Goal: Task Accomplishment & Management: Manage account settings

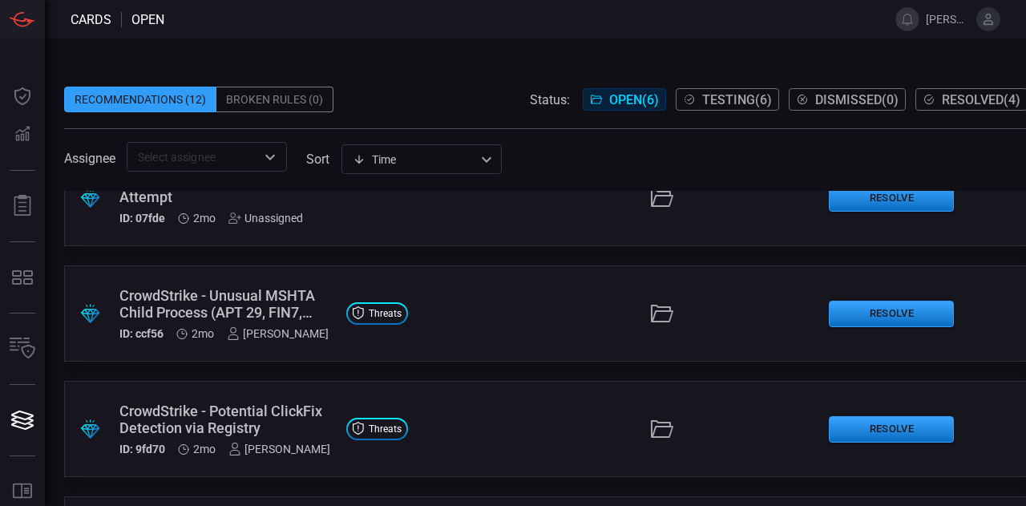
scroll to position [269, 0]
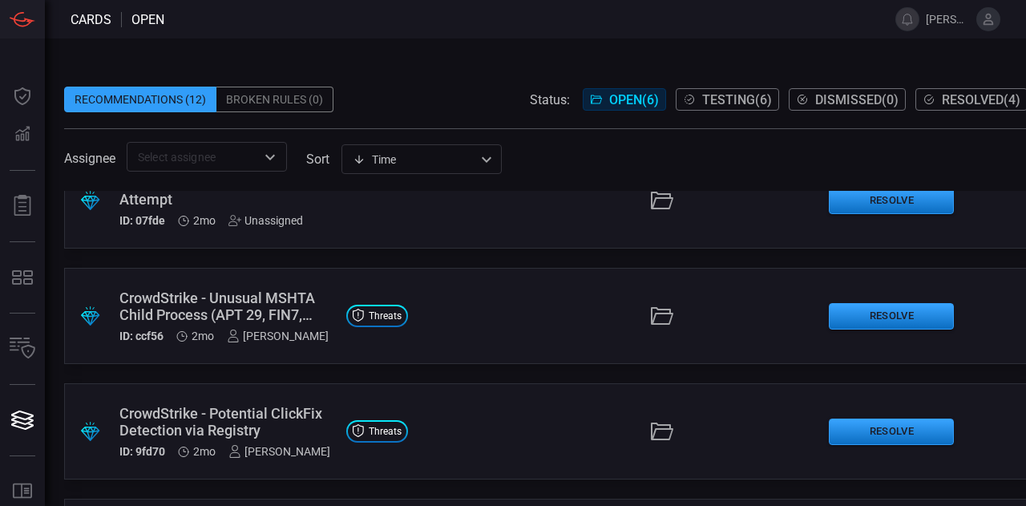
click at [239, 297] on div "CrowdStrike - Unusual MSHTA Child Process (APT 29, FIN7, [PERSON_NAME])" at bounding box center [226, 306] width 214 height 34
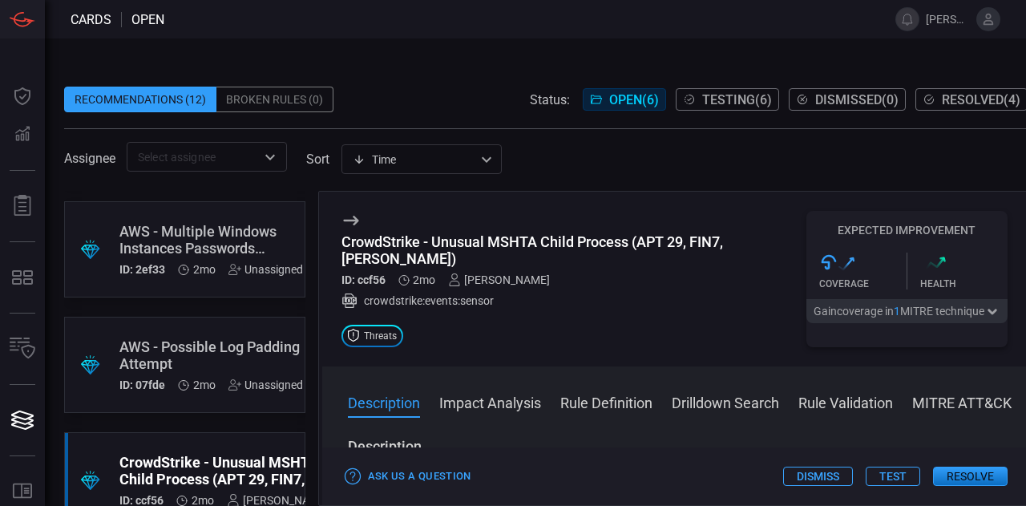
scroll to position [104, 0]
click at [205, 352] on div "AWS - Possible Log Padding Attempt" at bounding box center [211, 356] width 184 height 34
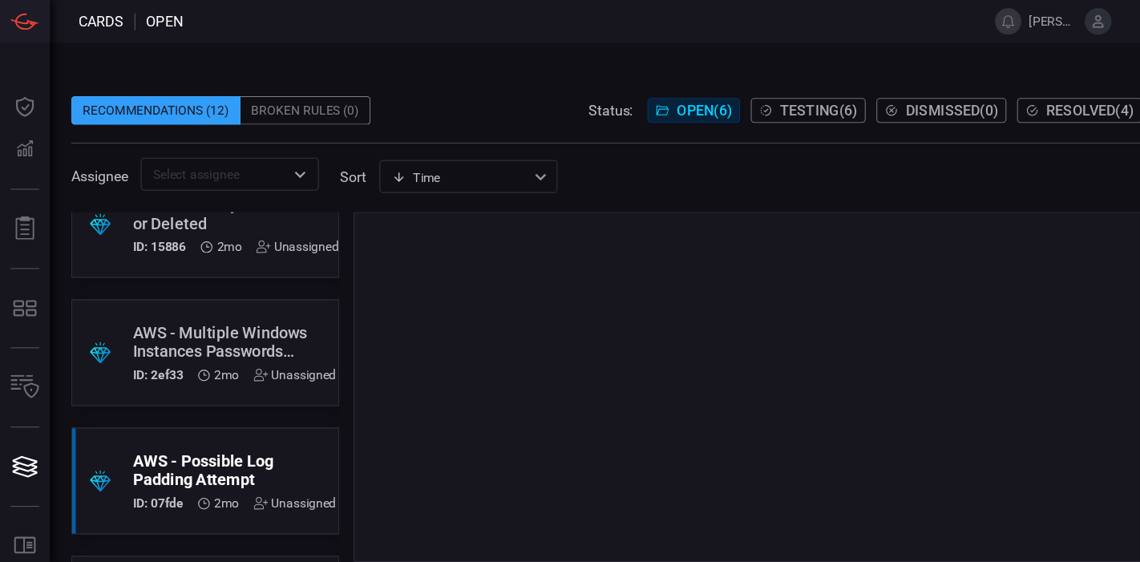
scroll to position [34, 0]
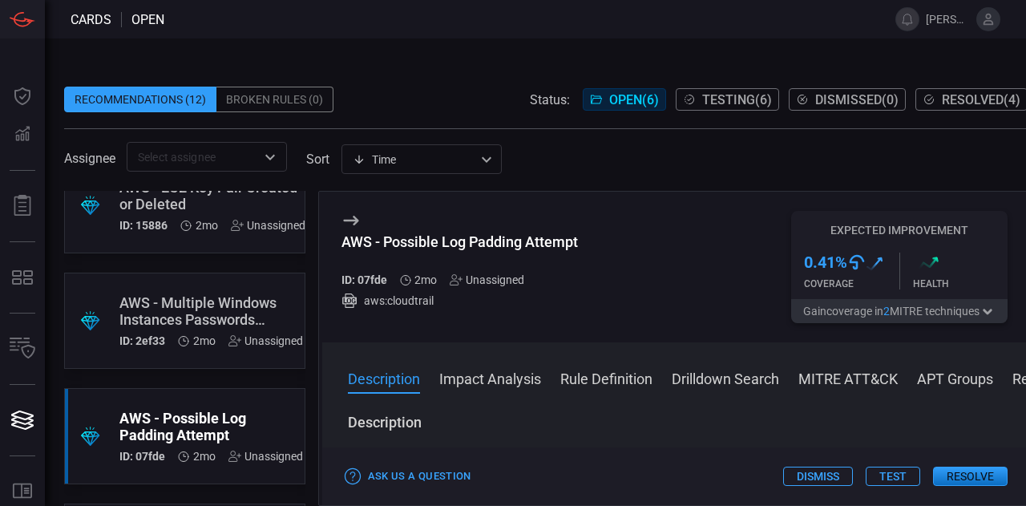
click at [212, 306] on div "AWS - Multiple Windows Instances Passwords Retrieved by the Same User" at bounding box center [211, 311] width 184 height 34
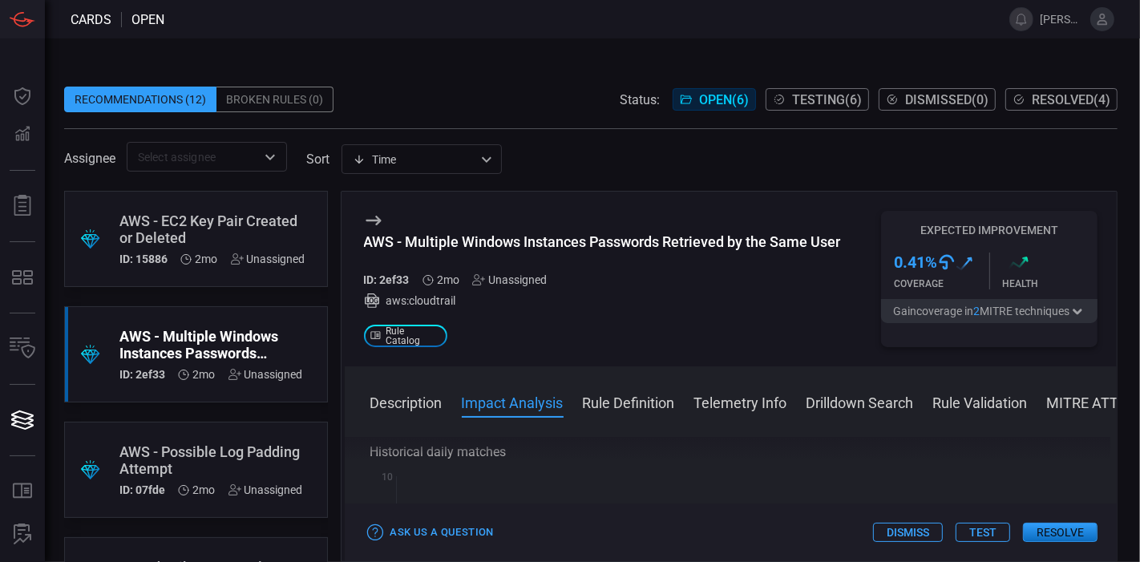
click at [699, 95] on span "Open ( 6 )" at bounding box center [724, 99] width 50 height 15
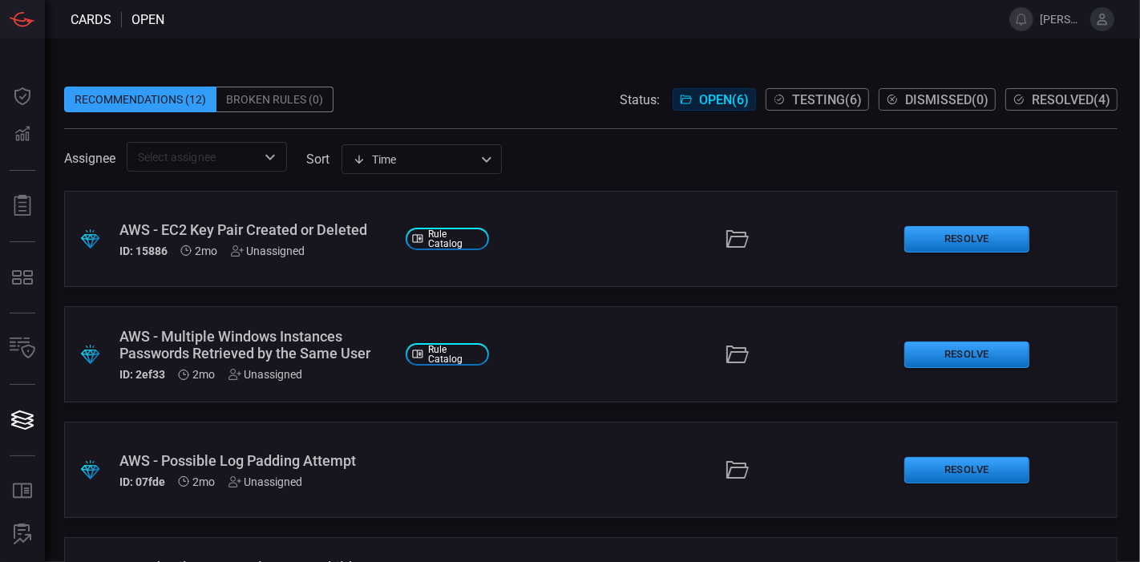
click at [119, 99] on div "Recommendations (12)" at bounding box center [140, 100] width 152 height 26
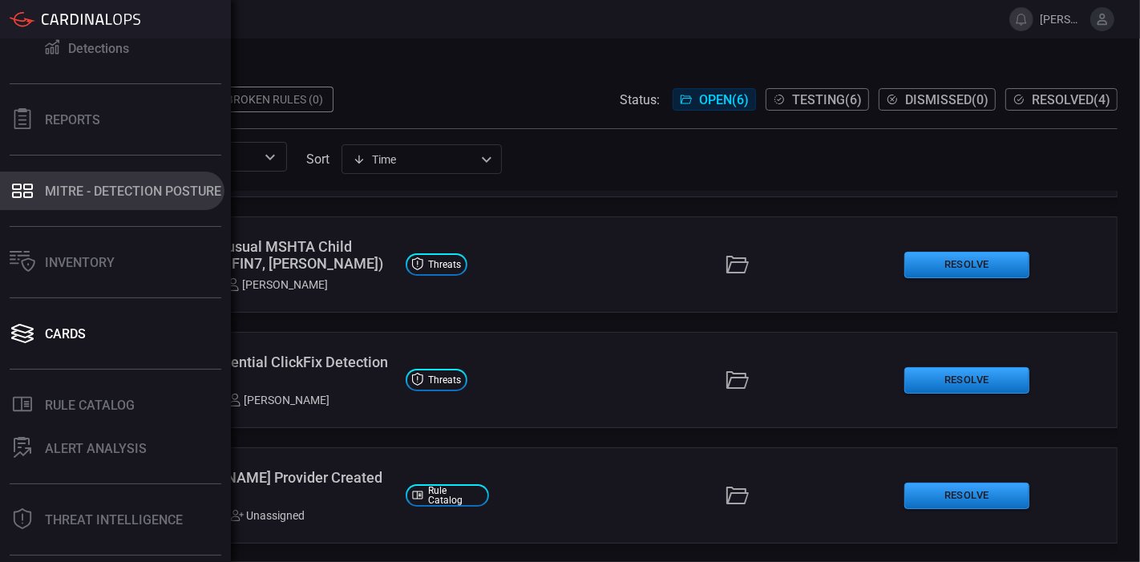
scroll to position [83, 0]
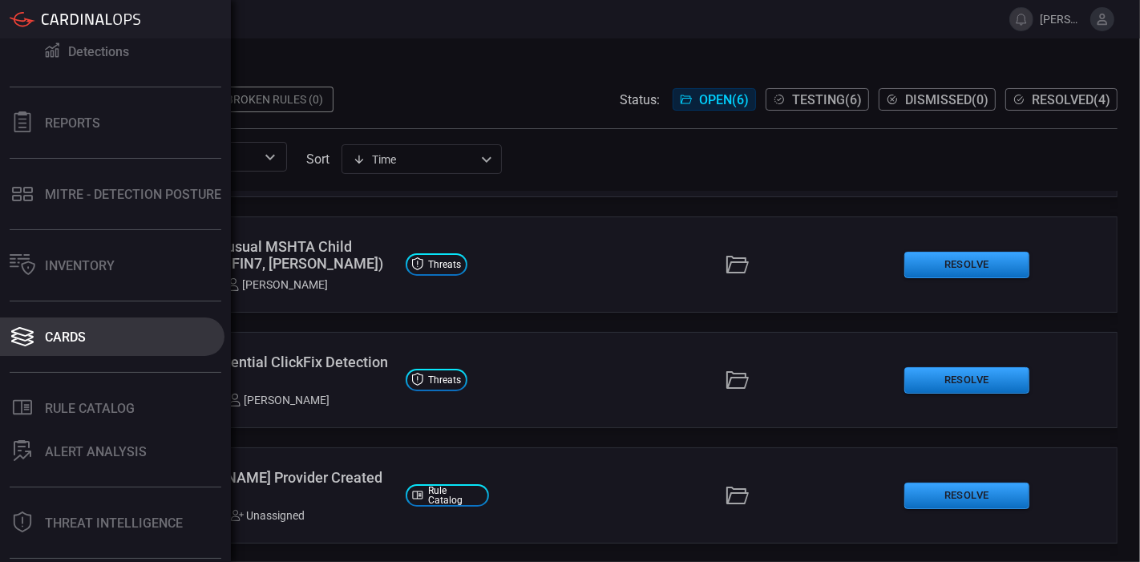
click at [105, 339] on button "Cards" at bounding box center [112, 337] width 225 height 38
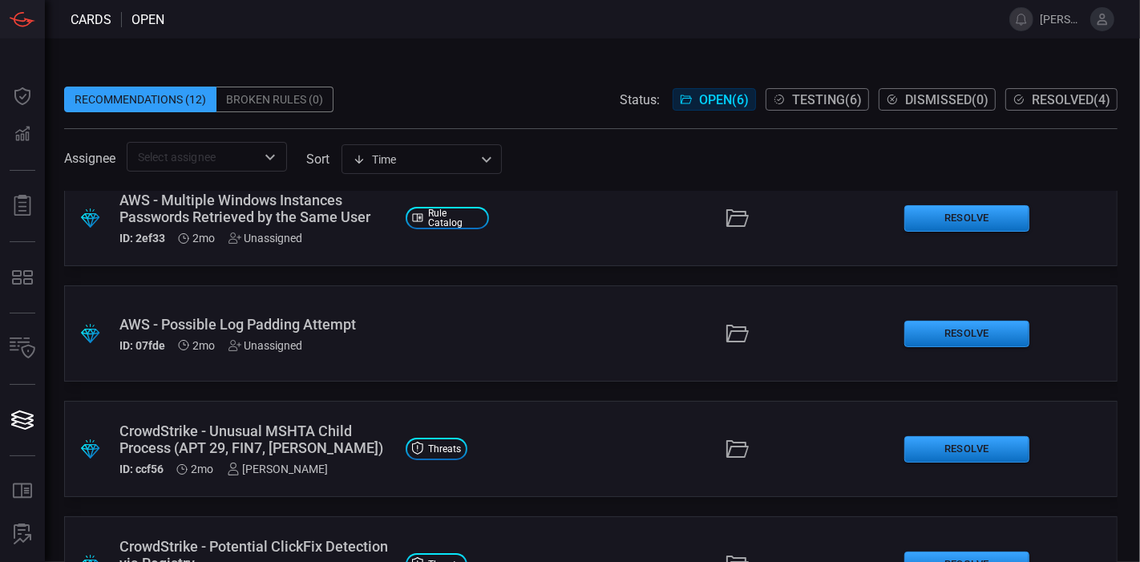
scroll to position [133, 0]
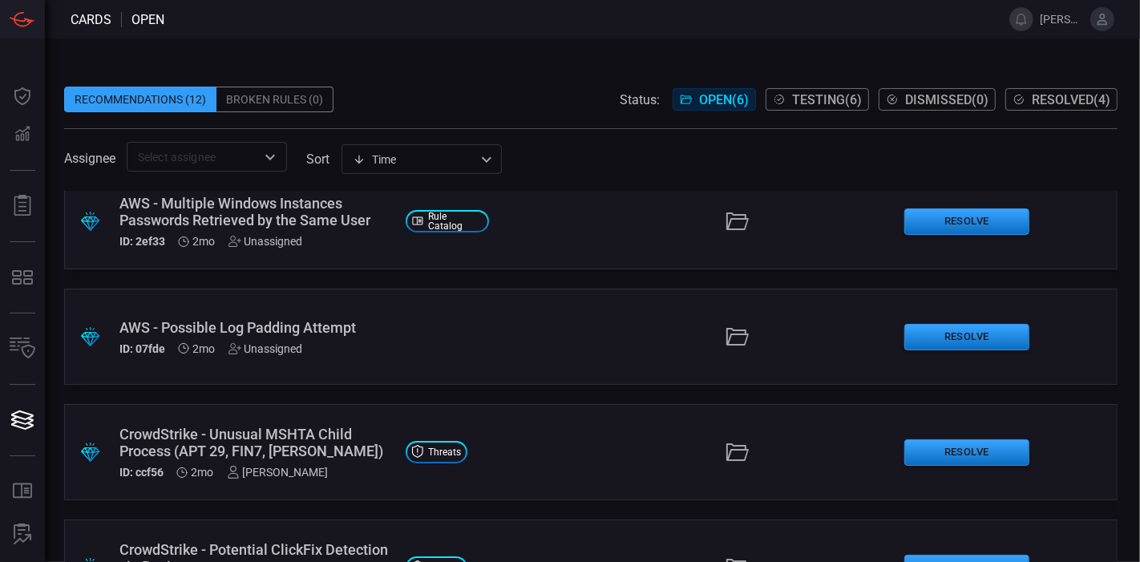
click at [817, 107] on button "Testing ( 6 )" at bounding box center [817, 99] width 103 height 22
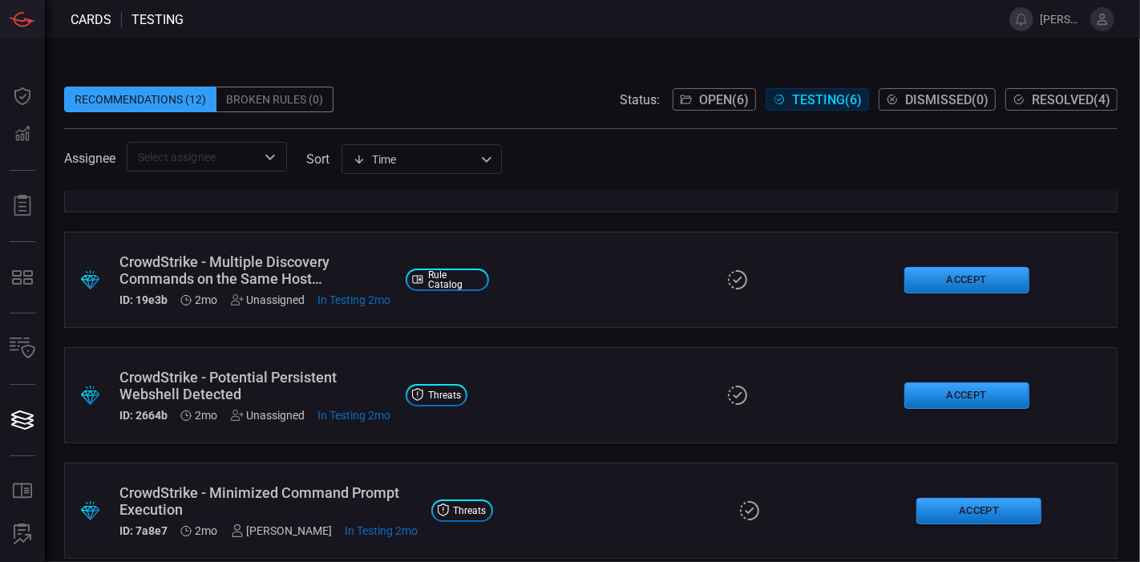
scroll to position [74, 0]
click at [547, 281] on div ".suggested_cards_icon{fill:url(#suggested_cards_icon);} CrowdStrike - Multiple …" at bounding box center [591, 281] width 1054 height 96
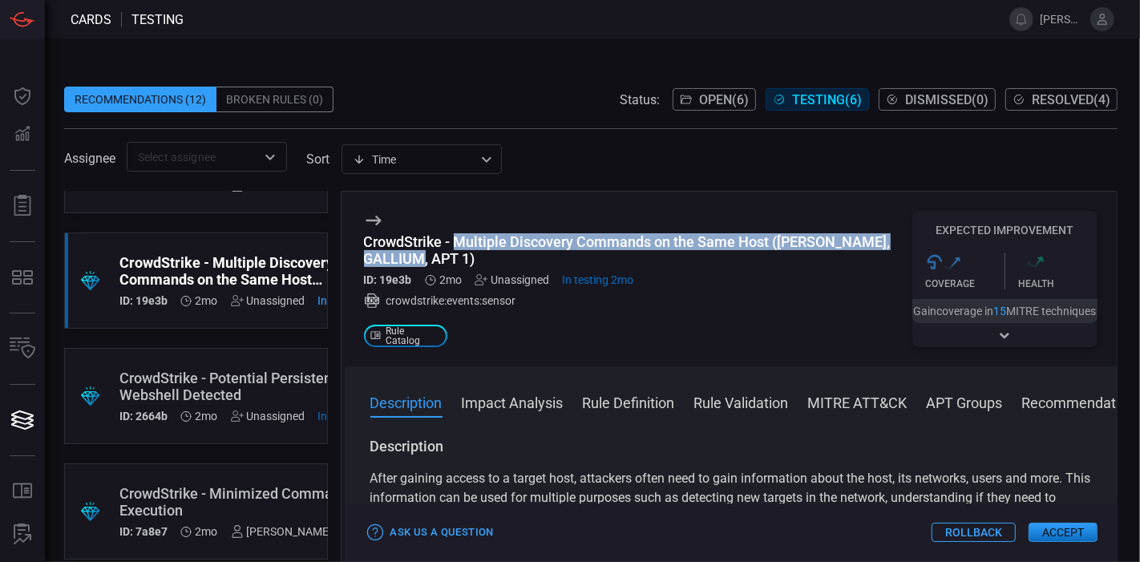
drag, startPoint x: 453, startPoint y: 235, endPoint x: 719, endPoint y: 252, distance: 266.8
click at [719, 252] on div "CrowdStrike - Multiple Discovery Commands on the Same Host ([PERSON_NAME], GALL…" at bounding box center [638, 250] width 548 height 34
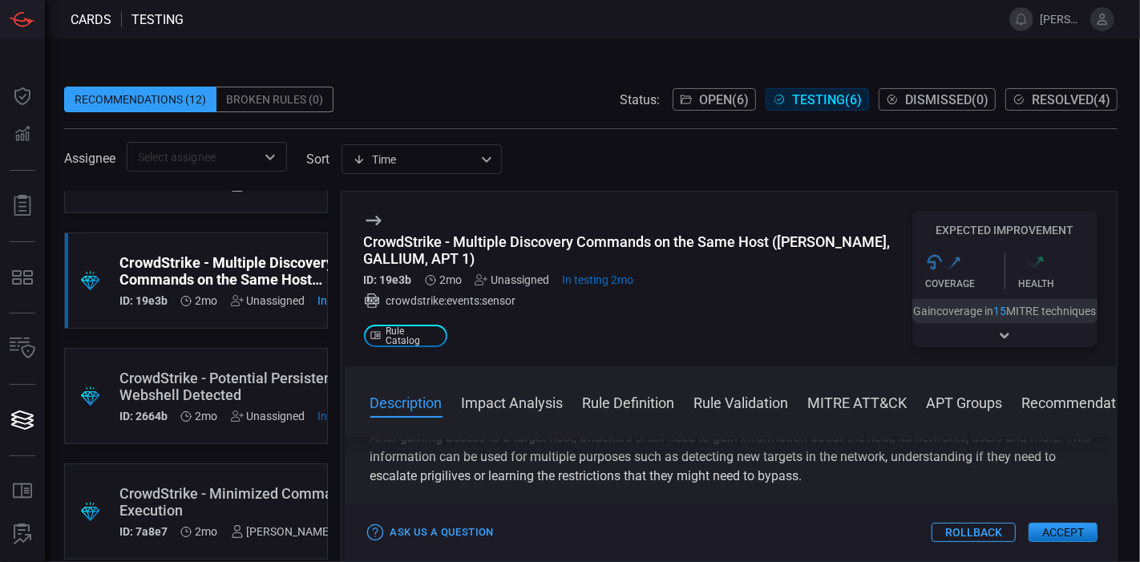
drag, startPoint x: 694, startPoint y: 294, endPoint x: 619, endPoint y: 318, distance: 78.4
click at [619, 318] on div "CrowdStrike - Multiple Discovery Commands on the Same Host ([PERSON_NAME], GALL…" at bounding box center [638, 279] width 548 height 136
click at [386, 338] on span "Rule Catalog" at bounding box center [413, 335] width 55 height 19
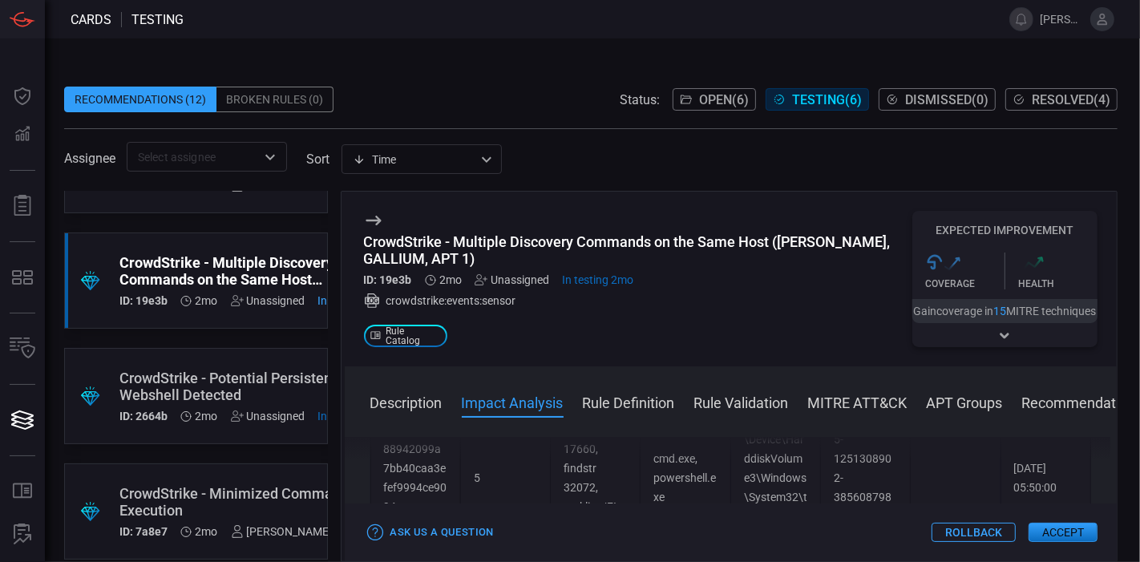
scroll to position [699, 0]
click at [479, 282] on icon at bounding box center [481, 279] width 13 height 13
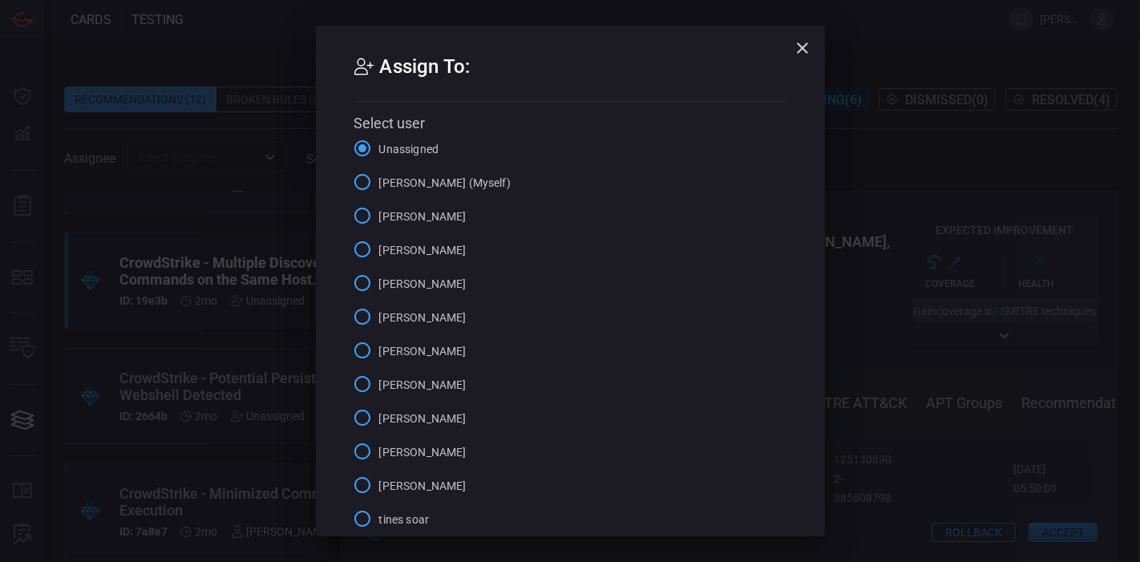
click at [357, 180] on input "[PERSON_NAME] (Myself)" at bounding box center [363, 182] width 34 height 34
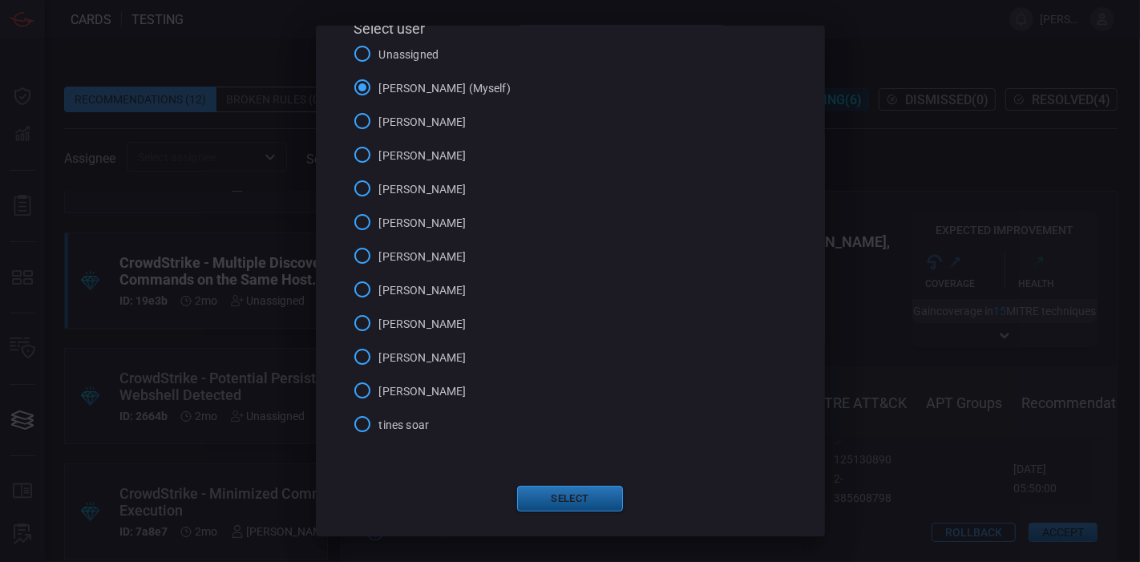
click at [575, 499] on button "Select" at bounding box center [570, 499] width 106 height 26
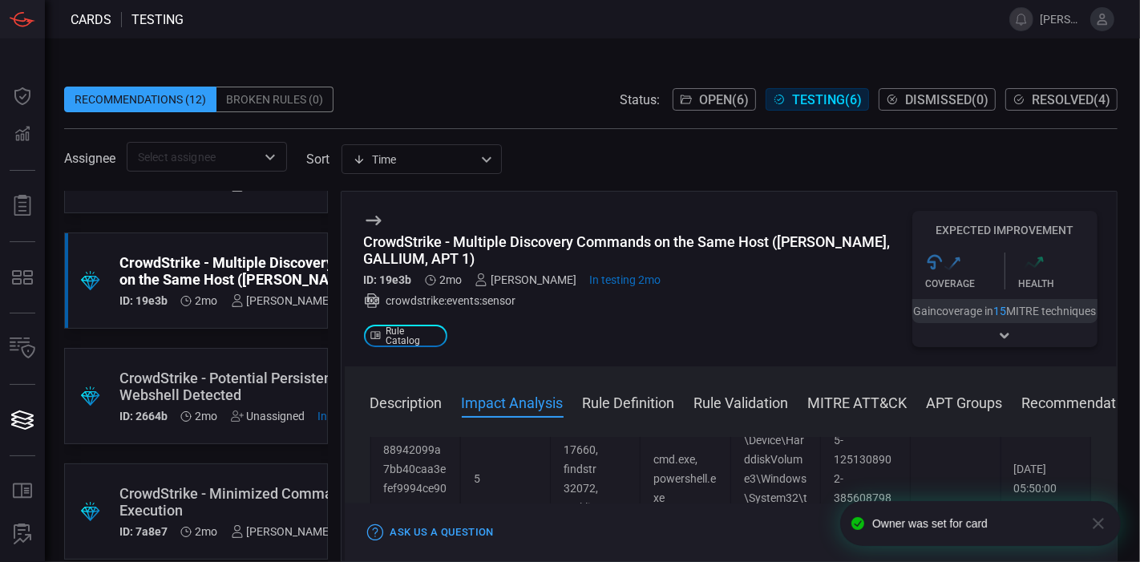
scroll to position [0, 0]
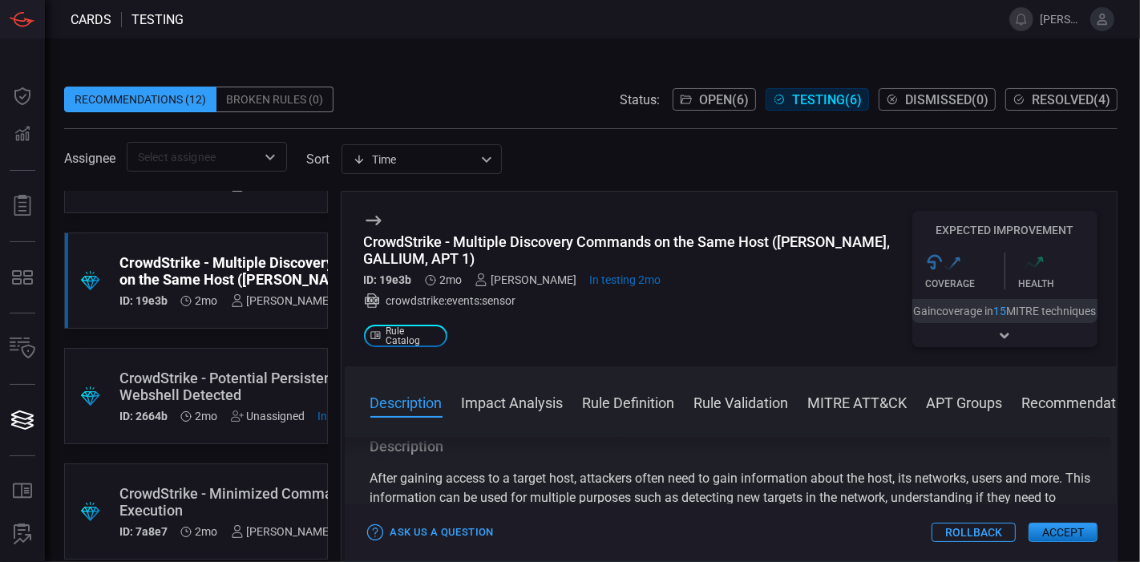
click at [1026, 93] on span "Resolved ( 4 )" at bounding box center [1071, 99] width 79 height 15
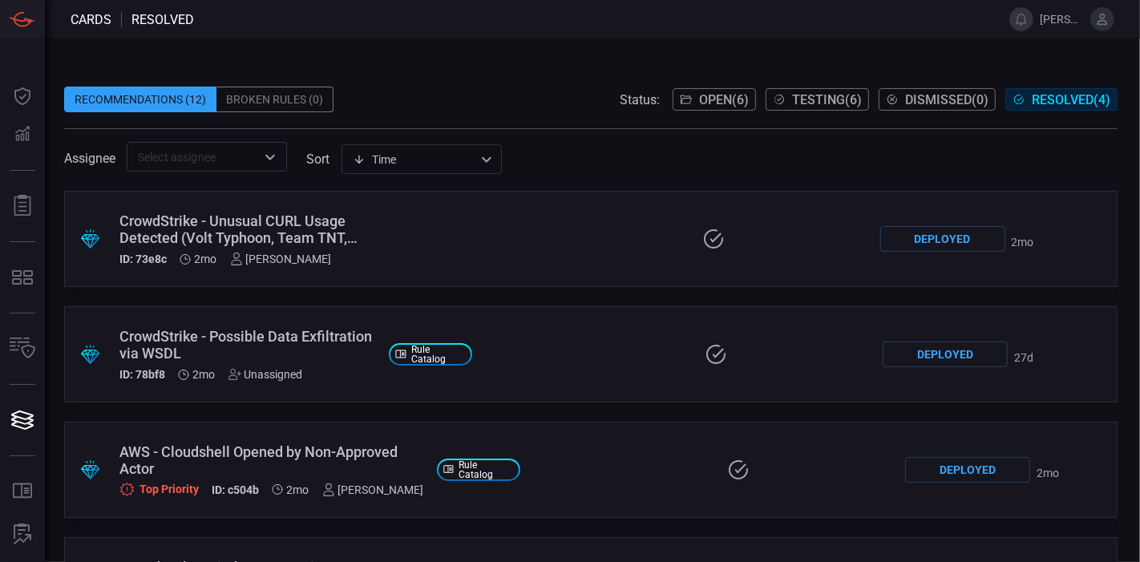
click at [701, 102] on span "Open ( 6 )" at bounding box center [724, 99] width 50 height 15
